Goal: Communication & Community: Connect with others

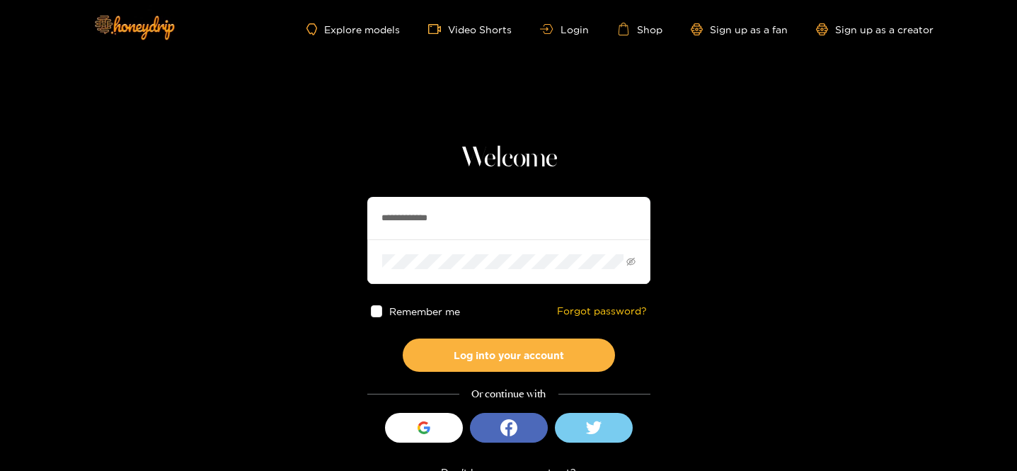
drag, startPoint x: 433, startPoint y: 219, endPoint x: 354, endPoint y: 214, distance: 78.7
click at [355, 214] on section "**********" at bounding box center [508, 251] width 1017 height 503
type input "**********"
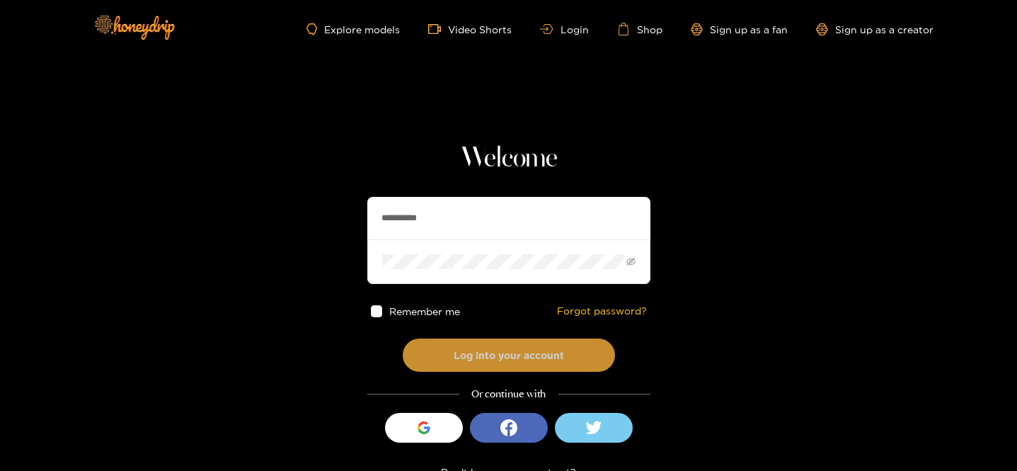
click at [519, 350] on button "Log into your account" at bounding box center [509, 354] width 212 height 33
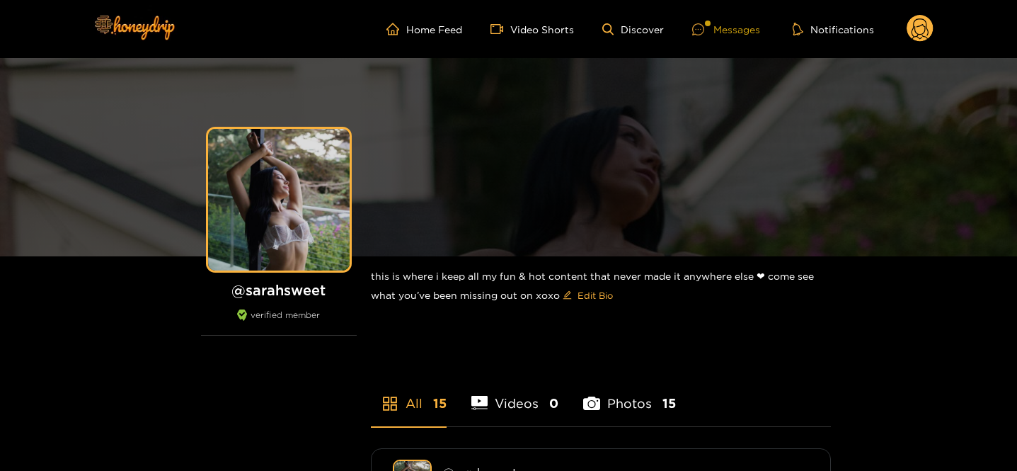
click at [707, 24] on div at bounding box center [708, 24] width 6 height 6
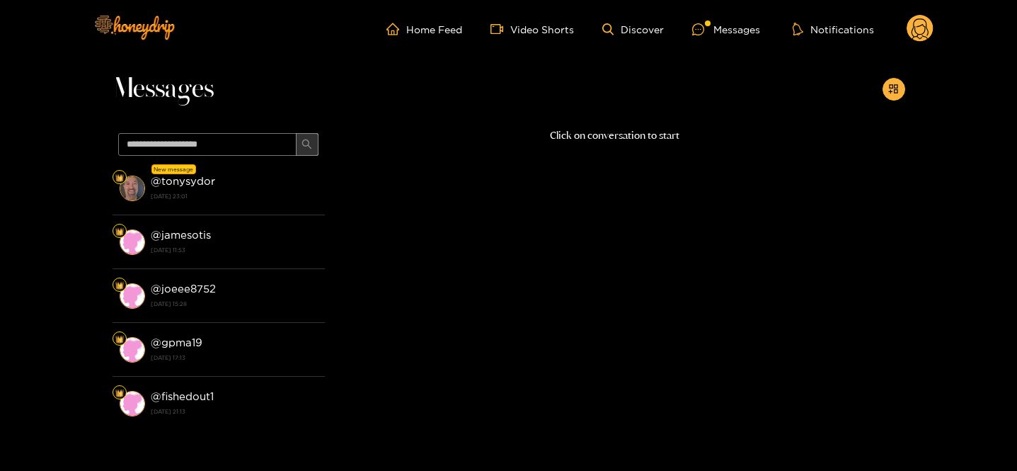
click at [299, 154] on button "button" at bounding box center [307, 144] width 23 height 23
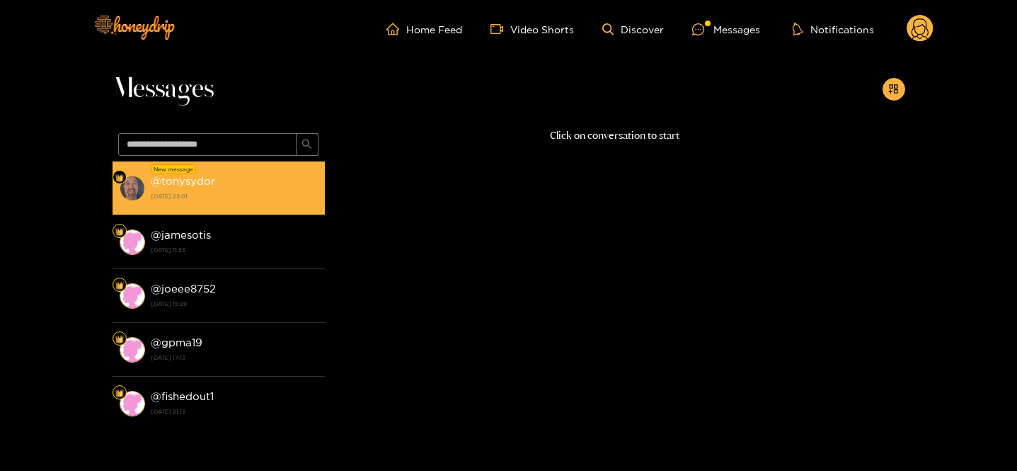
click at [268, 174] on div "@ tonysydor [DATE] 23:01" at bounding box center [234, 188] width 167 height 32
click at [188, 176] on strong "@ tonysydor" at bounding box center [183, 181] width 64 height 12
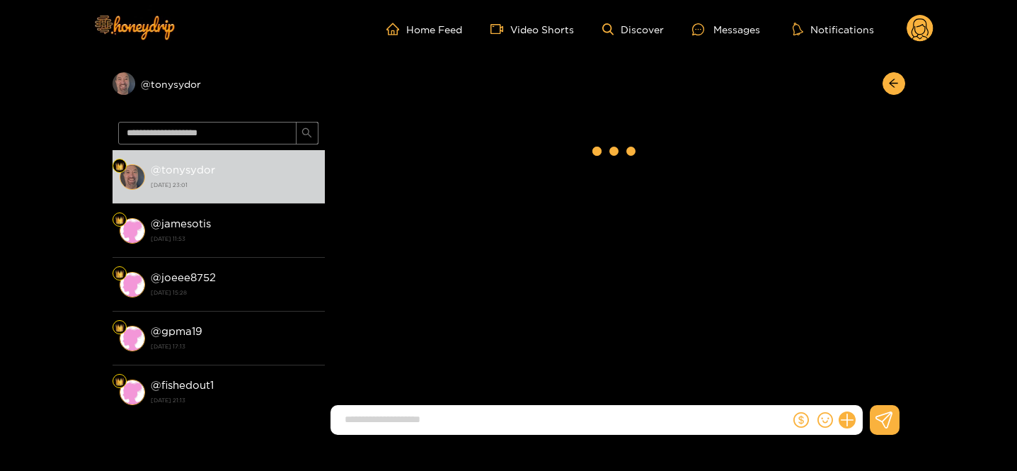
click at [912, 30] on icon at bounding box center [920, 30] width 17 height 25
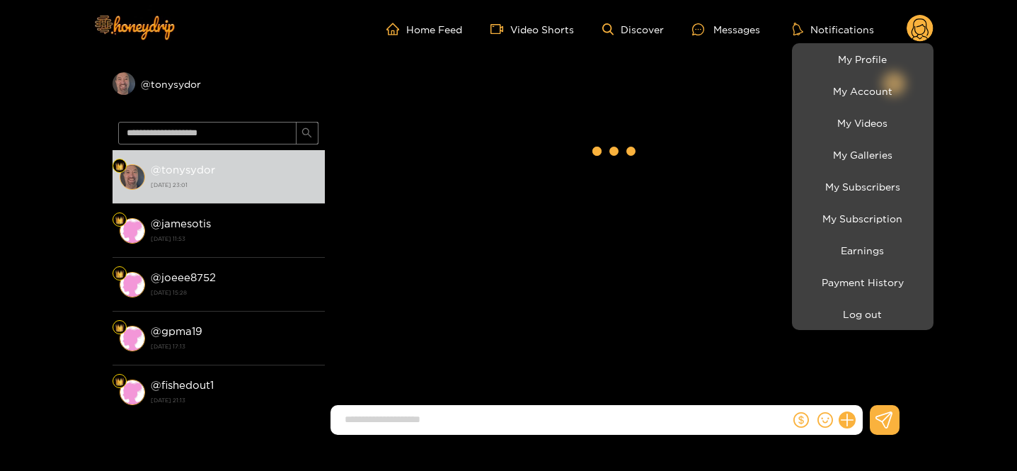
click at [644, 285] on div at bounding box center [508, 235] width 1017 height 471
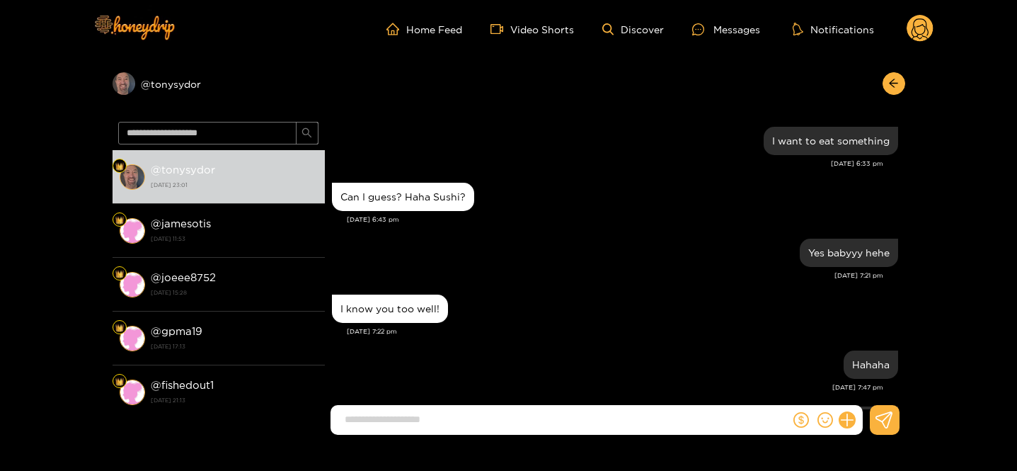
scroll to position [1328, 0]
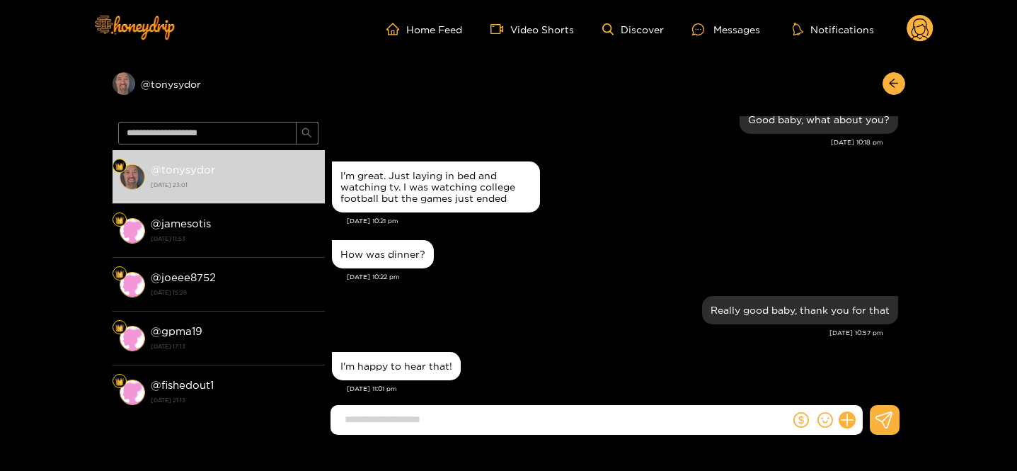
click at [440, 418] on input at bounding box center [564, 419] width 452 height 23
type input "*"
type input "**********"
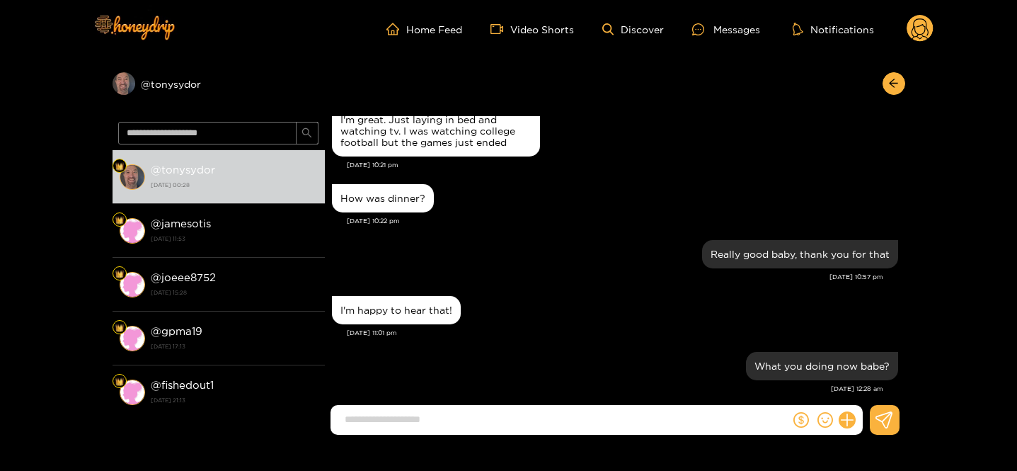
click at [918, 34] on icon at bounding box center [920, 30] width 17 height 25
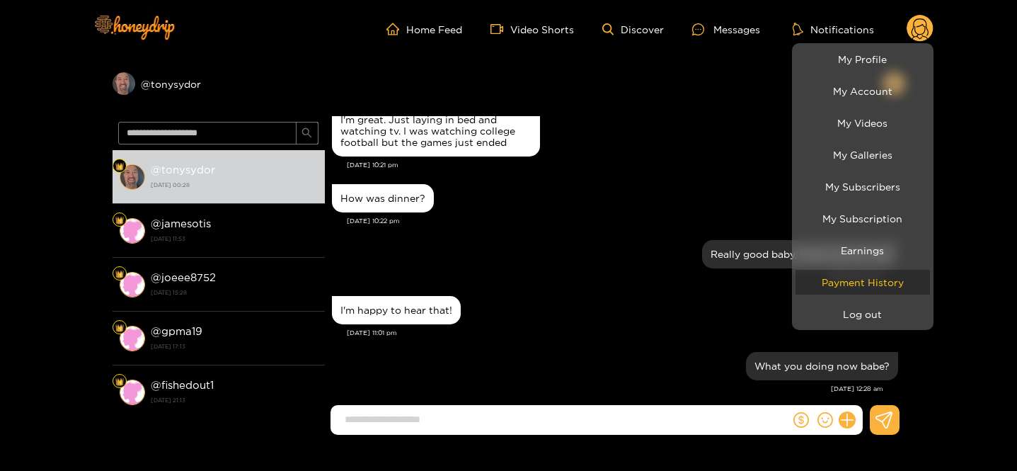
click at [831, 295] on li "Payment History" at bounding box center [863, 282] width 142 height 32
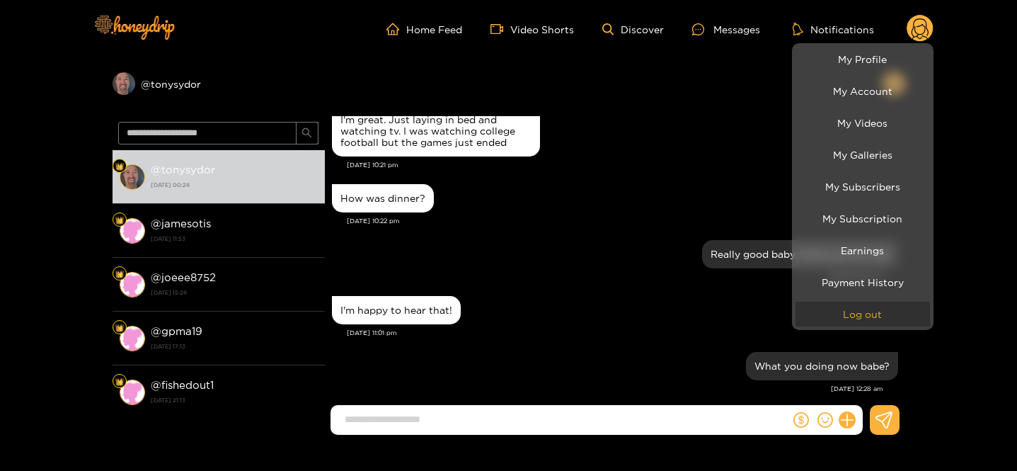
click at [840, 303] on button "Log out" at bounding box center [863, 314] width 135 height 25
